Goal: Transaction & Acquisition: Register for event/course

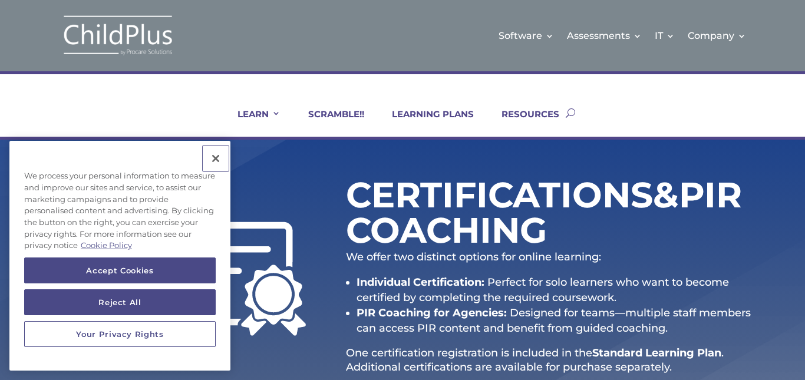
click at [215, 157] on button "Close" at bounding box center [216, 159] width 26 height 26
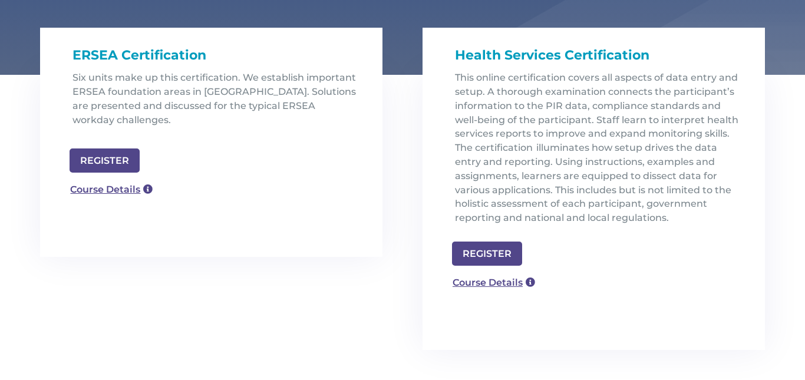
scroll to position [374, 0]
click at [122, 188] on link "Course Details" at bounding box center [106, 188] width 85 height 19
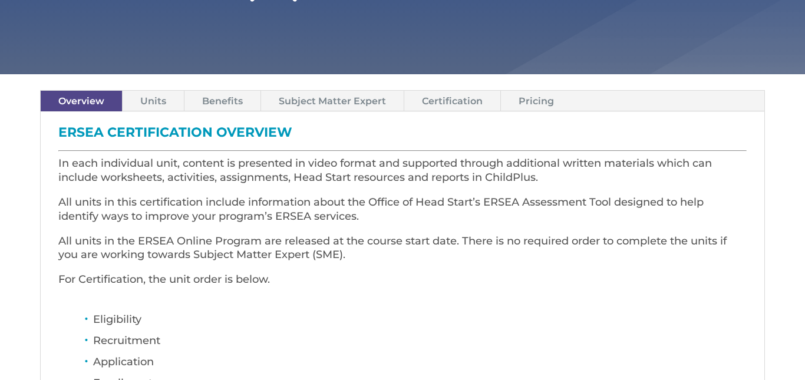
scroll to position [288, 0]
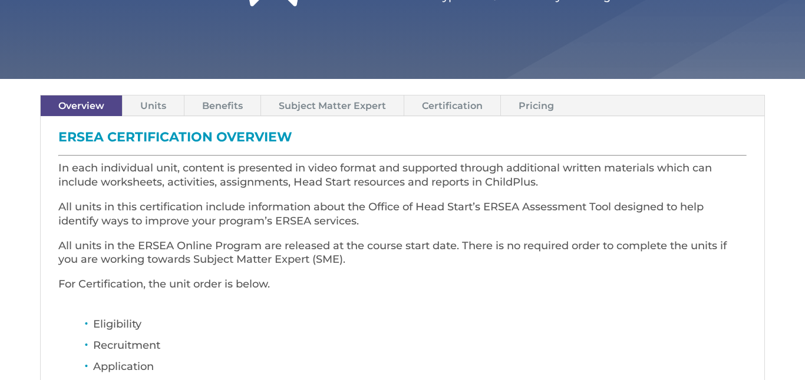
click at [442, 104] on link "Certification" at bounding box center [453, 106] width 96 height 21
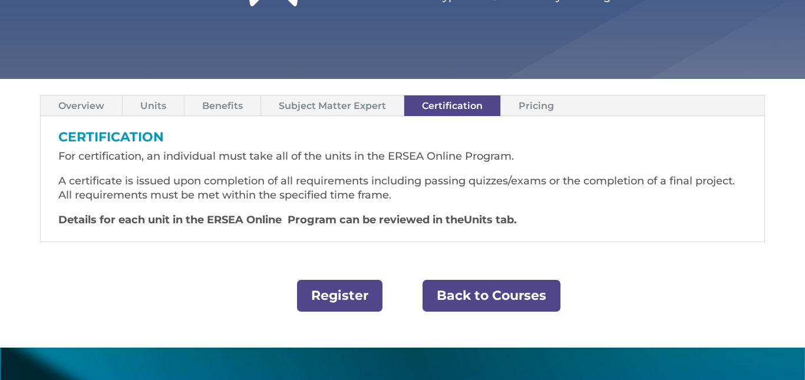
click at [347, 290] on link "Register" at bounding box center [339, 296] width 85 height 32
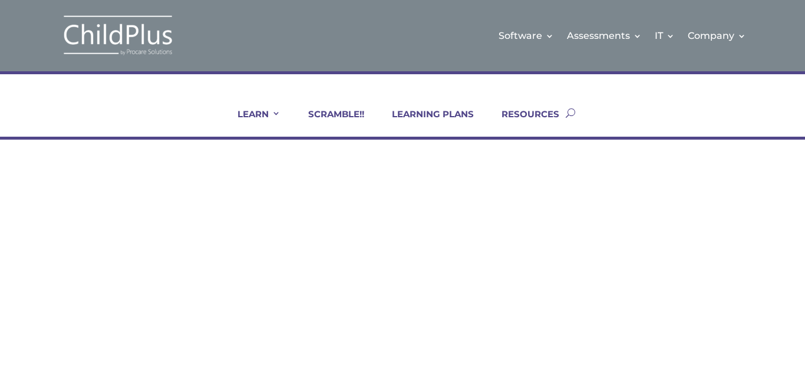
scroll to position [374, 0]
